Goal: Task Accomplishment & Management: Use online tool/utility

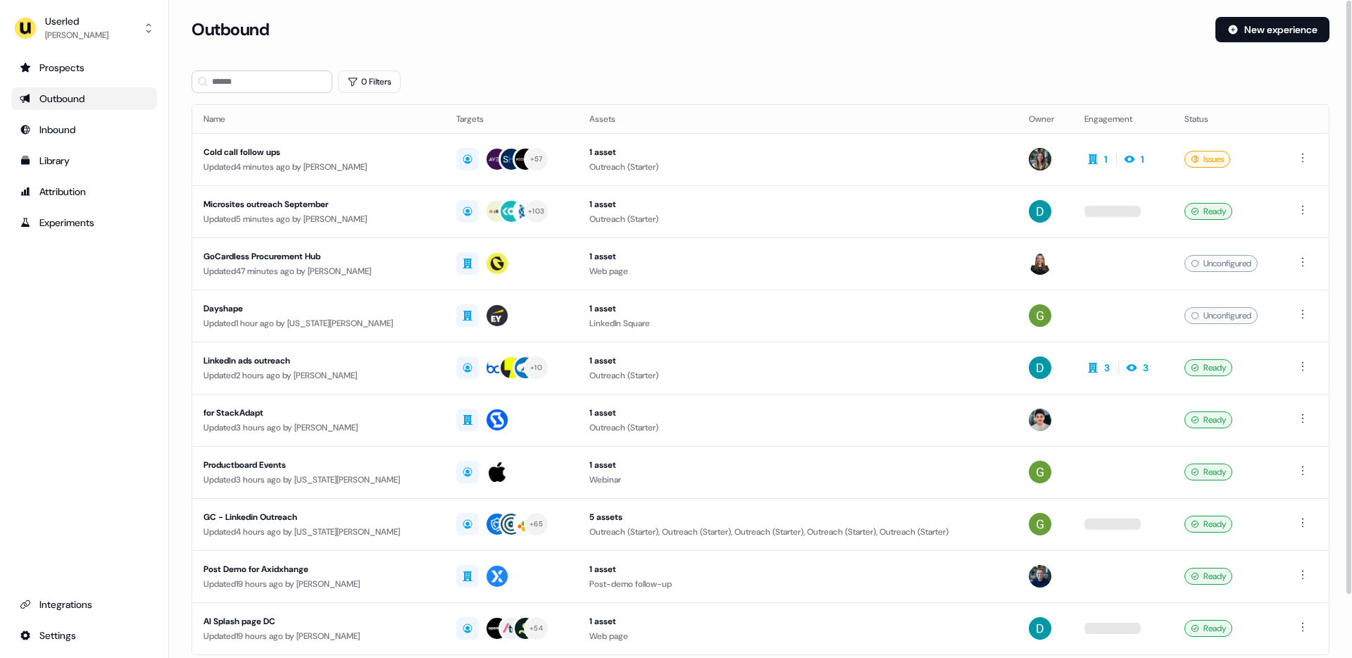
drag, startPoint x: 530, startPoint y: 75, endPoint x: 515, endPoint y: 80, distance: 15.8
click at [530, 75] on div "0 Filters" at bounding box center [761, 81] width 1138 height 23
click at [65, 15] on div "Userled" at bounding box center [76, 21] width 63 height 14
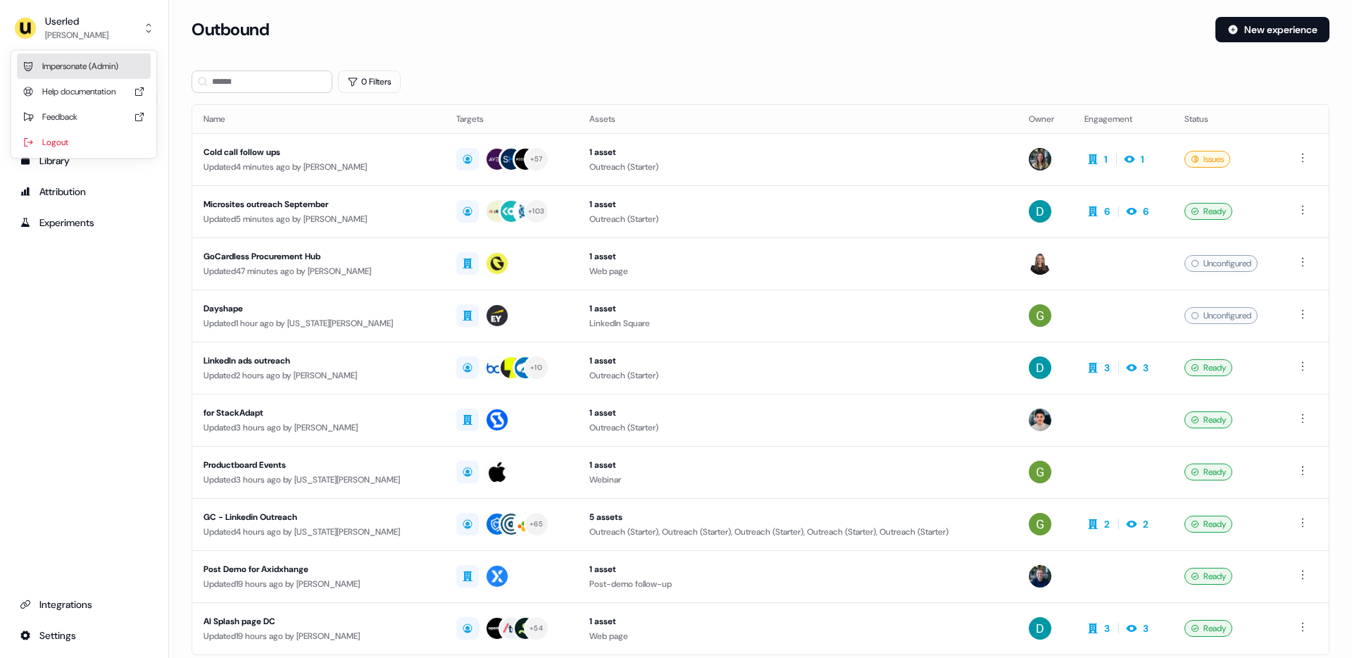
drag, startPoint x: 90, startPoint y: 61, endPoint x: 128, endPoint y: 87, distance: 46.5
click at [90, 61] on div "Impersonate (Admin)" at bounding box center [84, 66] width 134 height 25
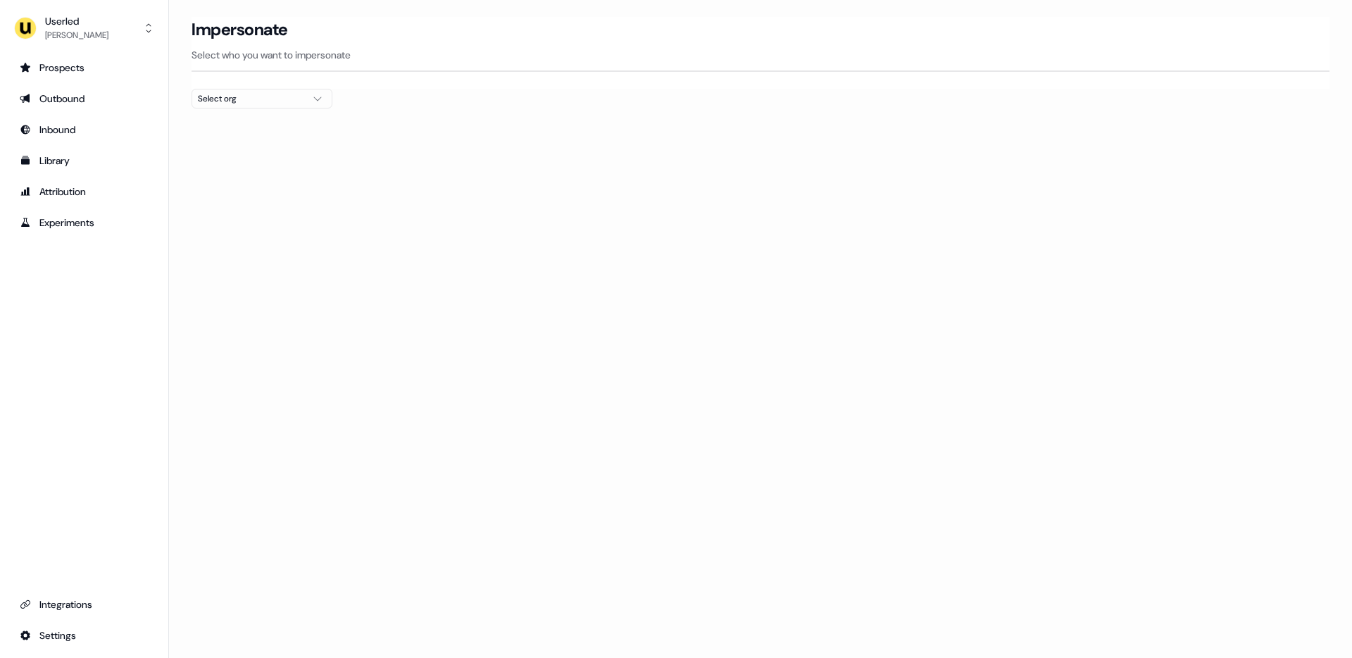
click at [297, 106] on button "Select org" at bounding box center [262, 99] width 141 height 20
type input "****"
click at [277, 152] on div "[PERSON_NAME] People" at bounding box center [261, 149] width 139 height 23
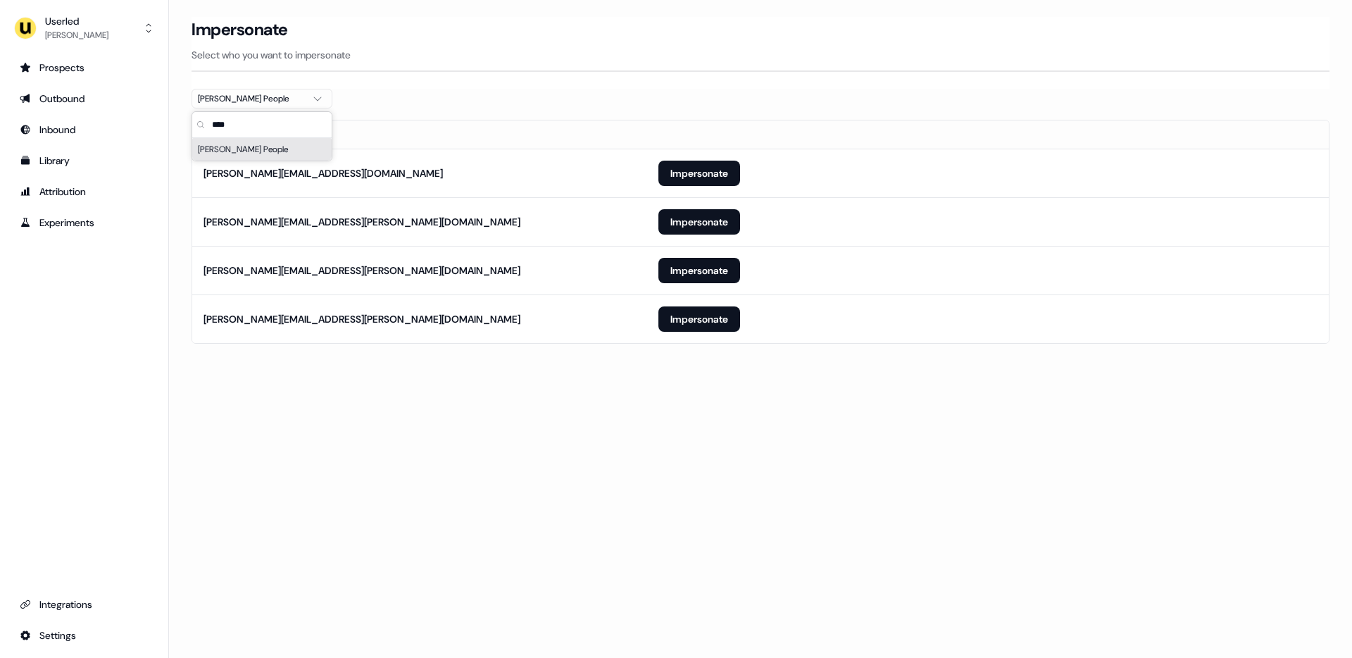
drag, startPoint x: 456, startPoint y: 62, endPoint x: 530, endPoint y: 275, distance: 225.1
click at [456, 66] on div "Impersonate Select who you want to impersonate" at bounding box center [761, 44] width 1138 height 55
drag, startPoint x: 700, startPoint y: 326, endPoint x: 693, endPoint y: 334, distance: 10.5
click at [700, 326] on button "Impersonate" at bounding box center [699, 318] width 82 height 25
